Goal: Check status: Check status

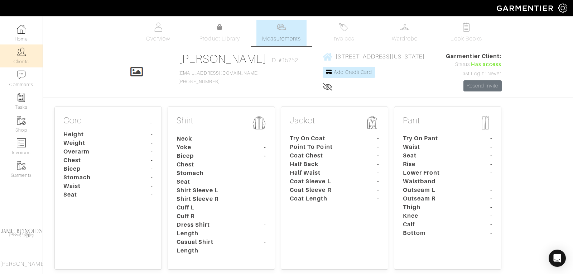
click at [26, 57] on link "Clients" at bounding box center [21, 55] width 43 height 23
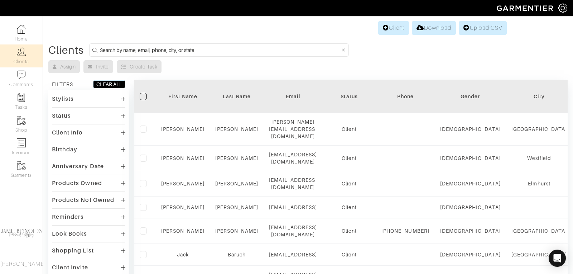
click at [198, 50] on input at bounding box center [220, 49] width 240 height 9
type input "[PERSON_NAME]"
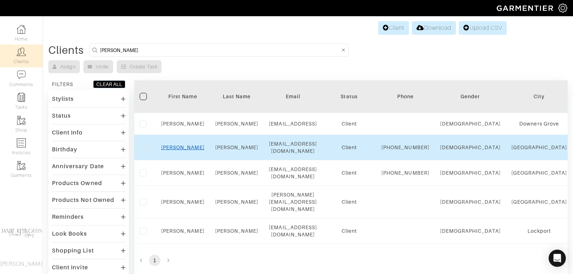
click at [184, 150] on link "[PERSON_NAME]" at bounding box center [182, 147] width 43 height 6
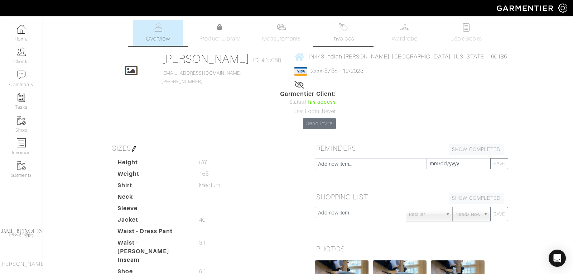
click at [342, 37] on span "Invoices" at bounding box center [343, 38] width 22 height 9
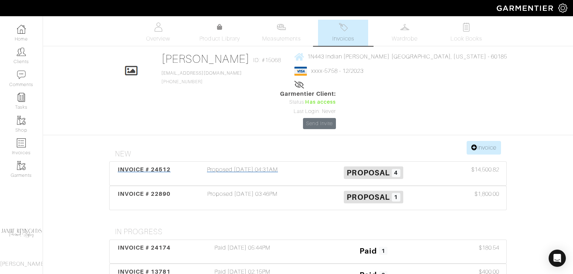
click at [159, 166] on span "INVOICE # 24512" at bounding box center [144, 169] width 53 height 7
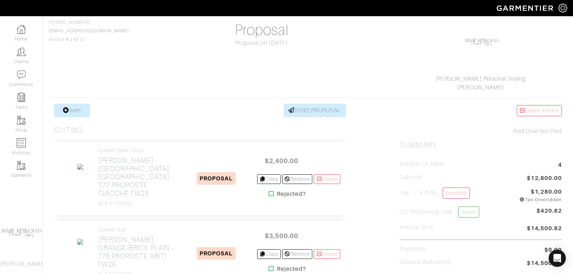
scroll to position [70, 0]
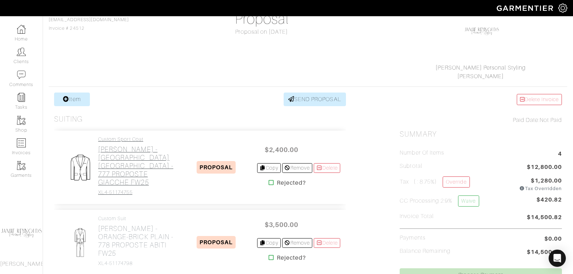
click at [153, 161] on h2 "Loro Piana - BORDEAUX GALLES - 777 PROPOSTE GIACCHE FW25" at bounding box center [137, 165] width 78 height 41
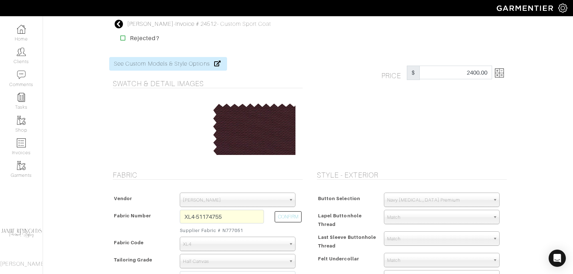
click at [503, 76] on img at bounding box center [499, 72] width 9 height 9
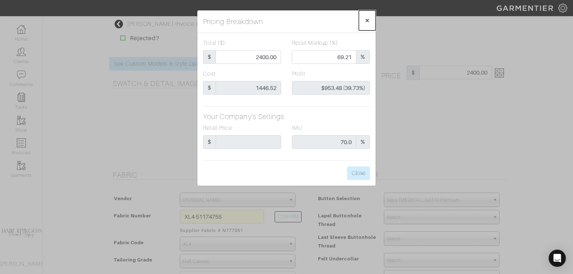
click at [366, 20] on span "×" at bounding box center [367, 20] width 5 height 10
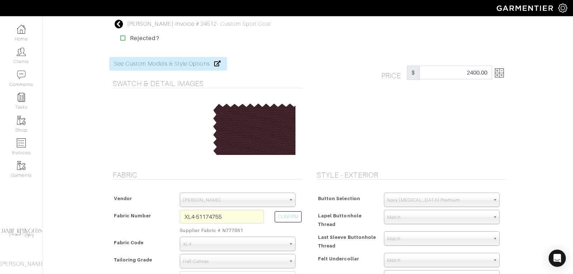
click at [119, 21] on icon at bounding box center [119, 24] width 9 height 9
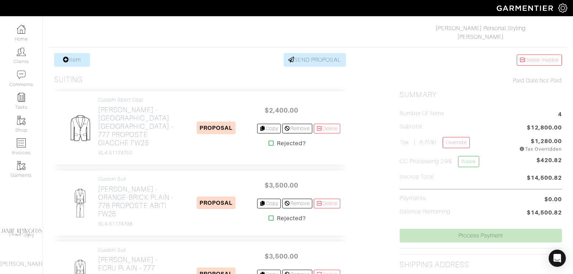
scroll to position [150, 0]
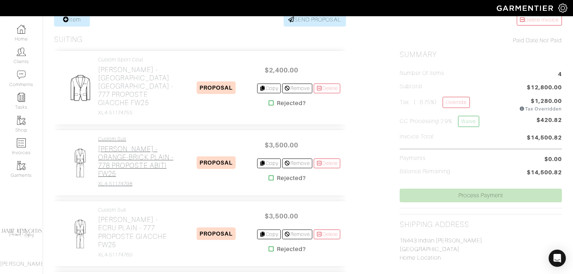
click at [122, 159] on h2 "Loro Piana - ORANGE-BRICK PLAIN - 778 PROPOSTE ABITI FW25" at bounding box center [137, 161] width 78 height 33
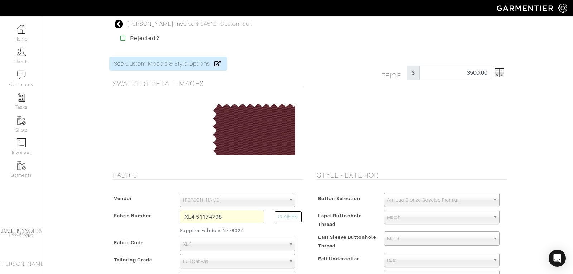
click at [503, 75] on img at bounding box center [499, 72] width 9 height 9
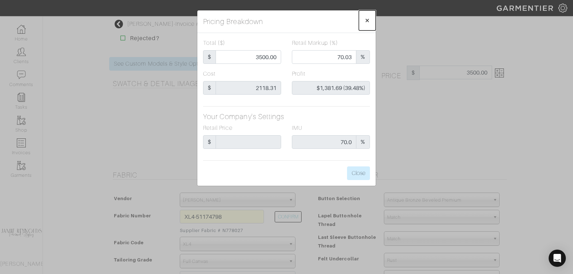
click at [369, 19] on span "×" at bounding box center [367, 20] width 5 height 10
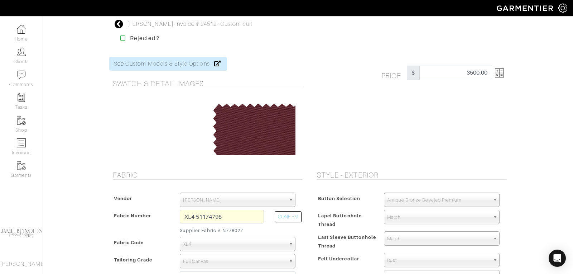
click at [119, 24] on icon at bounding box center [119, 24] width 9 height 9
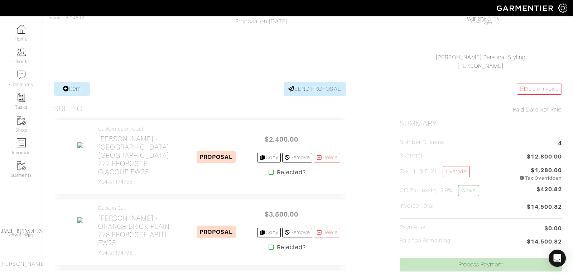
scroll to position [233, 0]
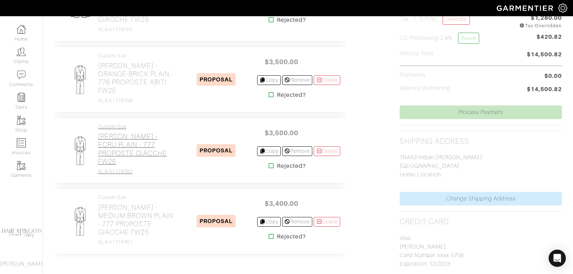
click at [131, 139] on h2 "Loro Piana - ECRU PLAIN - 777 PROPOSTE GIACCHE FW25" at bounding box center [137, 148] width 78 height 33
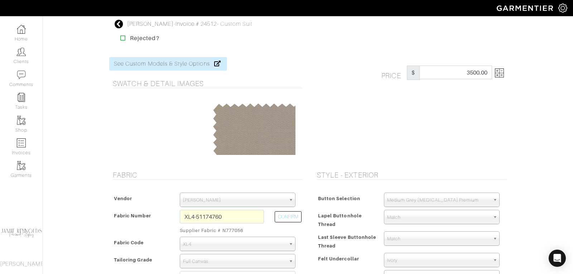
click at [501, 76] on img at bounding box center [499, 72] width 9 height 9
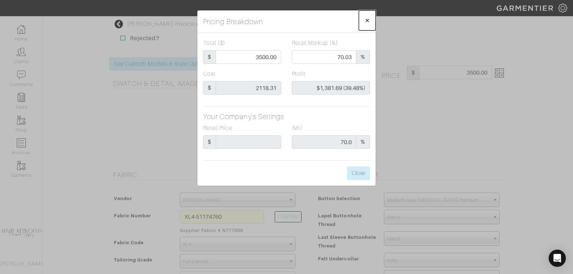
click at [367, 17] on span "×" at bounding box center [367, 20] width 5 height 10
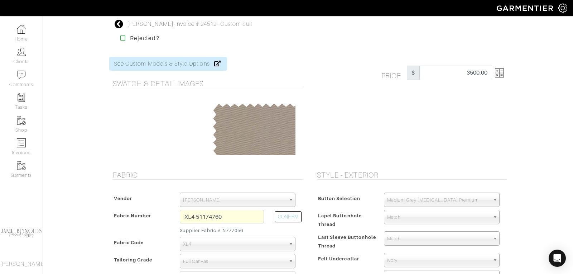
click at [119, 24] on icon at bounding box center [119, 24] width 9 height 9
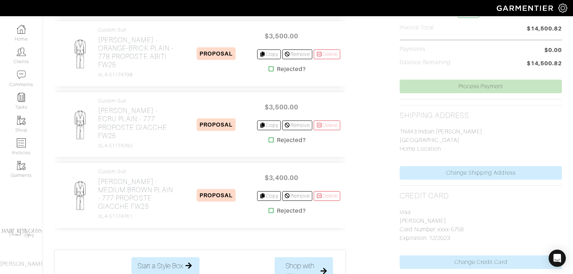
scroll to position [344, 0]
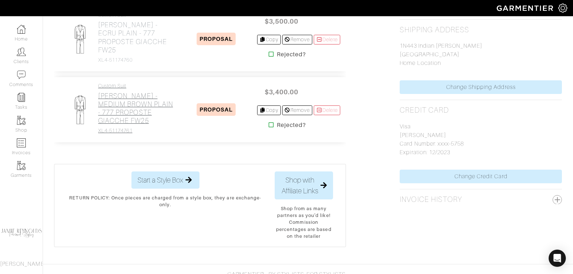
click at [139, 96] on h2 "Loro Piana - MEDIUM BROWN PLAIN - 777 PROPOSTE GIACCHE FW25" at bounding box center [137, 108] width 78 height 33
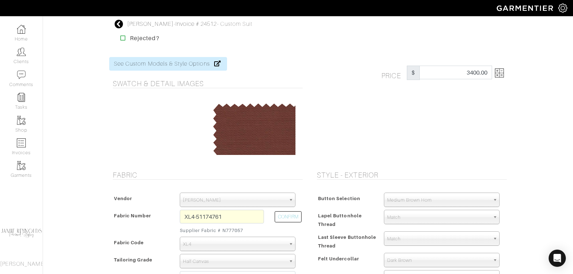
click at [503, 76] on img at bounding box center [499, 72] width 9 height 9
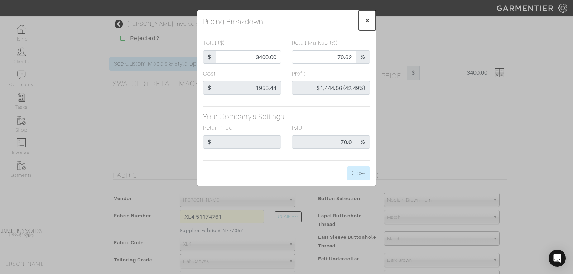
click at [369, 19] on span "×" at bounding box center [367, 20] width 5 height 10
